Goal: Information Seeking & Learning: Learn about a topic

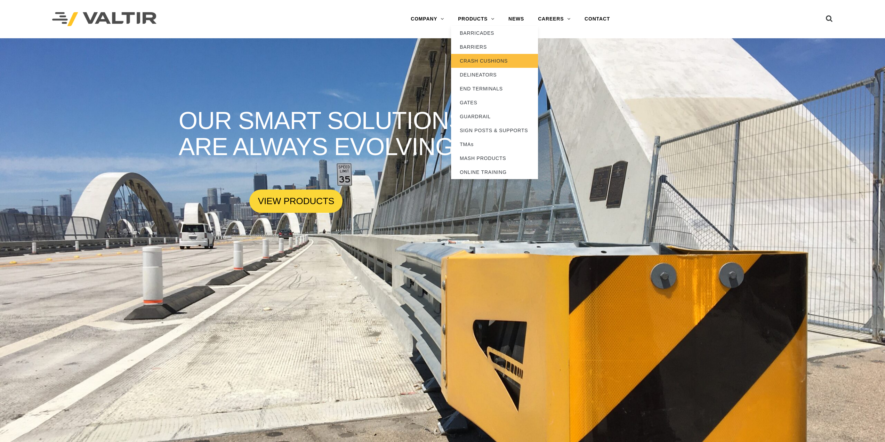
click at [474, 58] on link "CRASH CUSHIONS" at bounding box center [494, 61] width 87 height 14
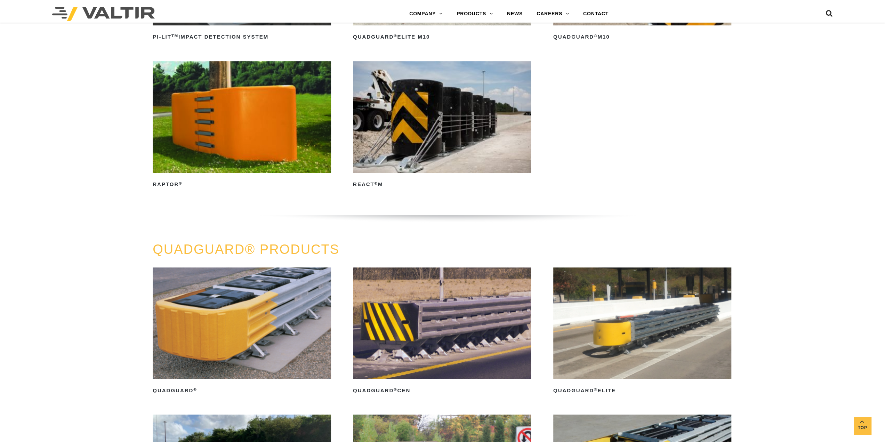
scroll to position [313, 0]
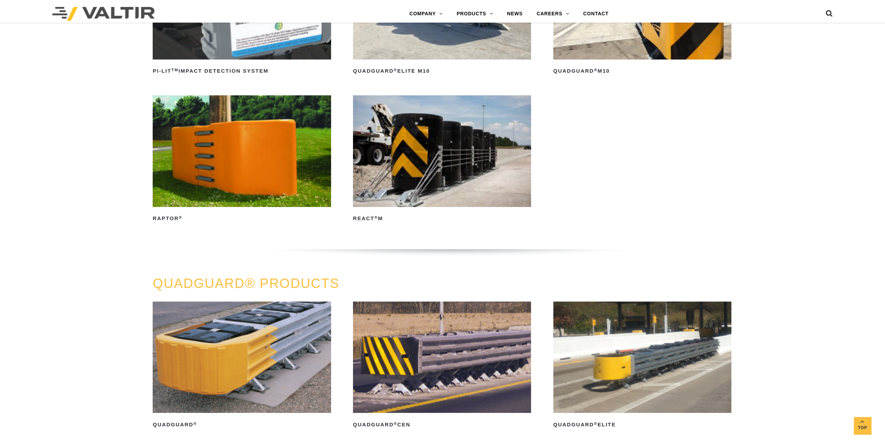
click at [398, 158] on img at bounding box center [442, 150] width 178 height 111
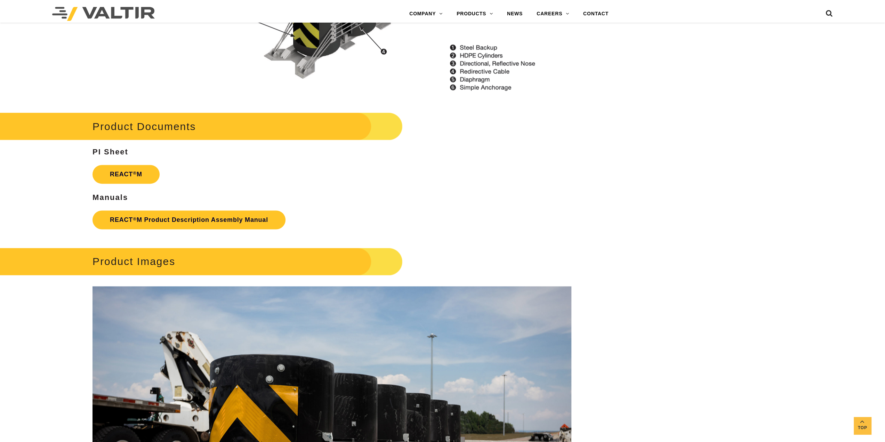
scroll to position [869, 0]
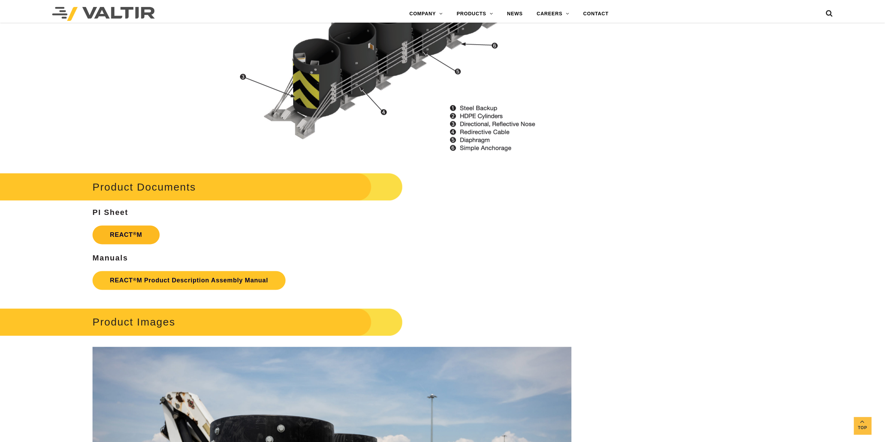
click at [142, 237] on strong "REACT ® M" at bounding box center [126, 234] width 32 height 7
